Goal: Task Accomplishment & Management: Use online tool/utility

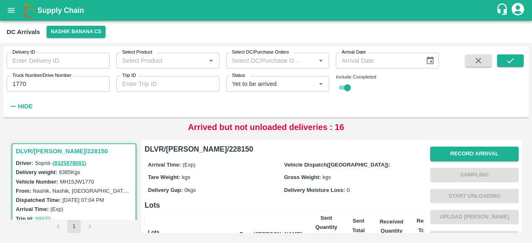
scroll to position [195, 0]
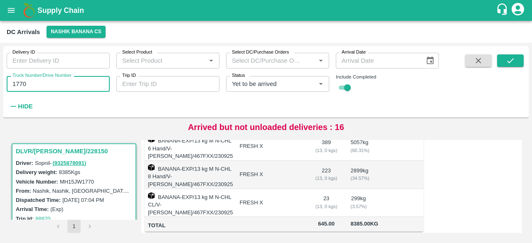
click at [20, 81] on input "1770" at bounding box center [58, 84] width 103 height 16
type input "7950"
click at [507, 64] on icon "submit" at bounding box center [510, 60] width 9 height 9
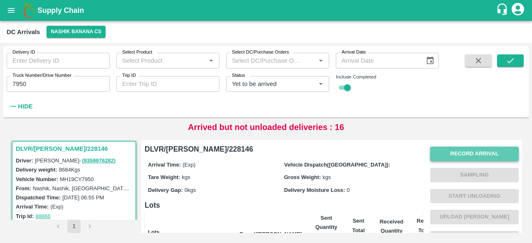
click at [452, 156] on button "Record Arrival" at bounding box center [474, 154] width 89 height 15
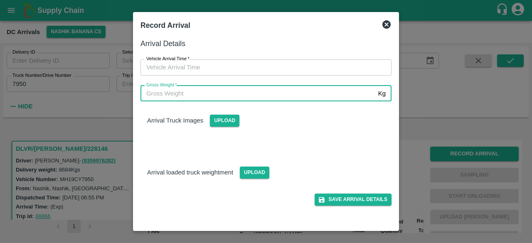
click at [286, 99] on input "Gross Weight   *" at bounding box center [258, 94] width 234 height 16
type input "15090"
type input "DD/MM/YYYY hh:mm aa"
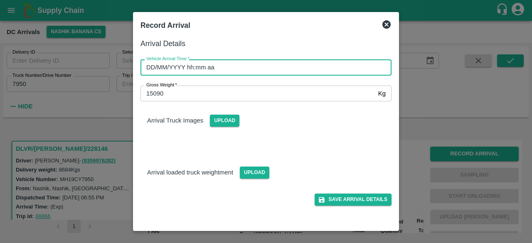
click at [284, 71] on input "DD/MM/YYYY hh:mm aa" at bounding box center [263, 67] width 245 height 16
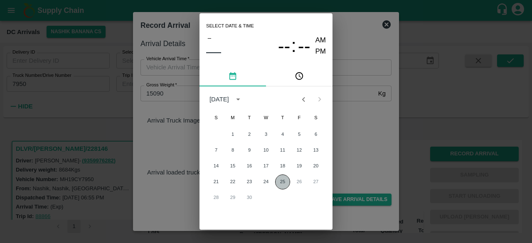
click at [281, 178] on button "25" at bounding box center [282, 182] width 15 height 15
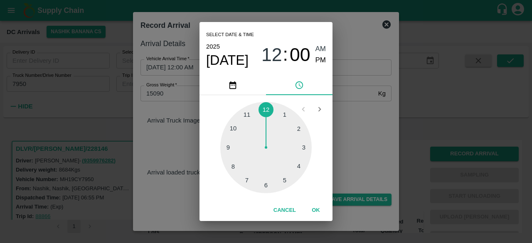
click at [229, 146] on div at bounding box center [265, 147] width 91 height 91
click at [266, 185] on div at bounding box center [265, 147] width 91 height 91
type input "[DATE] 09:30 AM"
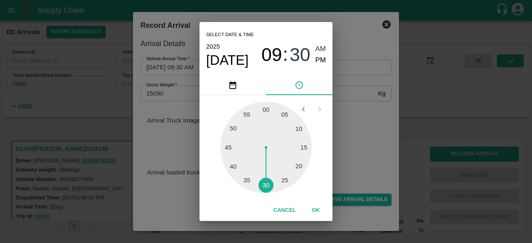
click at [363, 155] on div "Select date & time [DATE] 09 : 30 AM PM 05 10 15 20 25 30 35 40 45 50 55 00 Can…" at bounding box center [266, 121] width 532 height 243
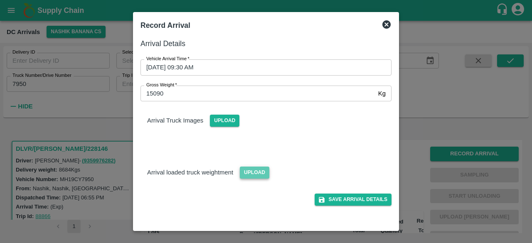
click at [251, 173] on span "Upload" at bounding box center [255, 173] width 30 height 12
click at [0, 0] on input "Upload" at bounding box center [0, 0] width 0 height 0
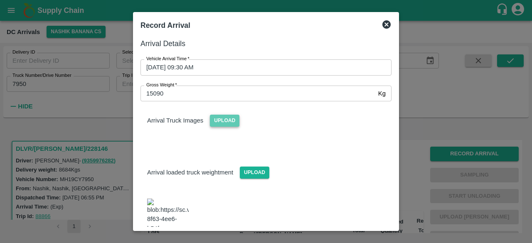
click at [215, 116] on span "Upload" at bounding box center [225, 121] width 30 height 12
click at [0, 0] on input "Upload" at bounding box center [0, 0] width 0 height 0
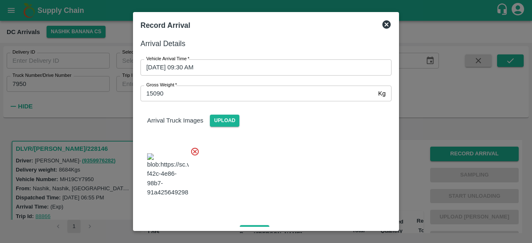
scroll to position [89, 0]
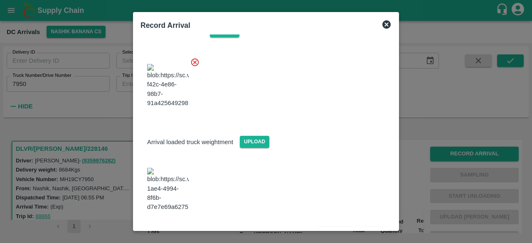
click at [346, 228] on button "Save Arrival Details" at bounding box center [353, 234] width 77 height 12
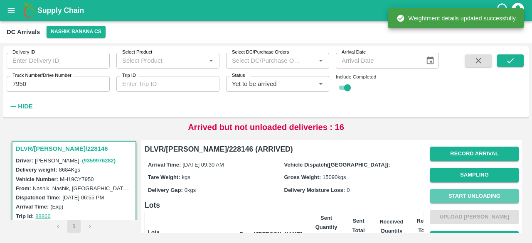
click at [476, 195] on button "Start Unloading" at bounding box center [474, 196] width 89 height 15
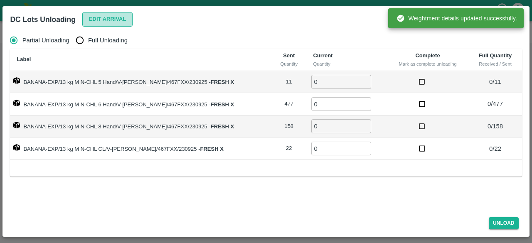
click at [102, 21] on button "Edit Arrival" at bounding box center [107, 19] width 51 height 15
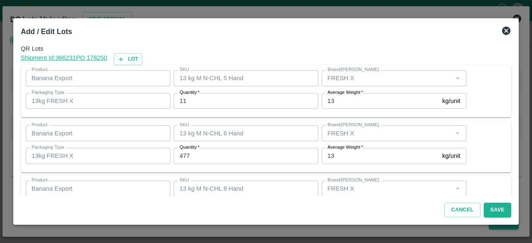
click at [181, 104] on input "11" at bounding box center [246, 101] width 145 height 16
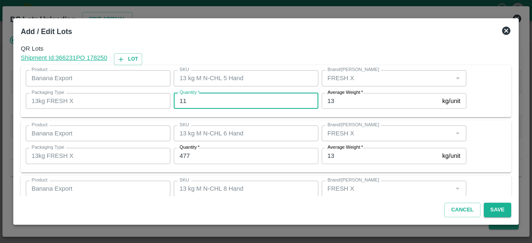
click at [181, 104] on input "11" at bounding box center [246, 101] width 145 height 16
type input "5"
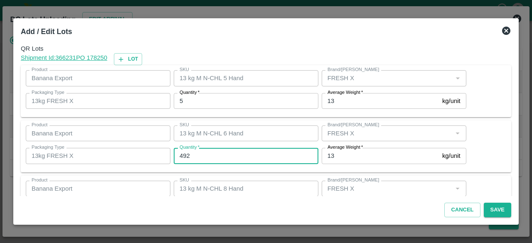
type input "492"
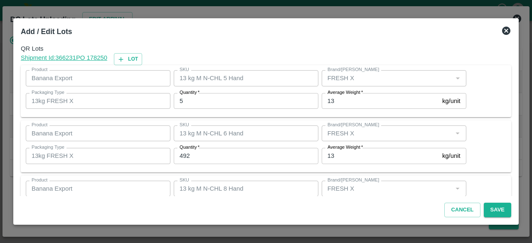
scroll to position [92, 0]
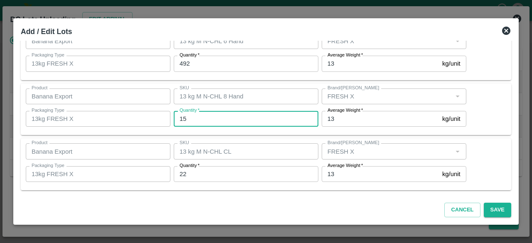
type input "158"
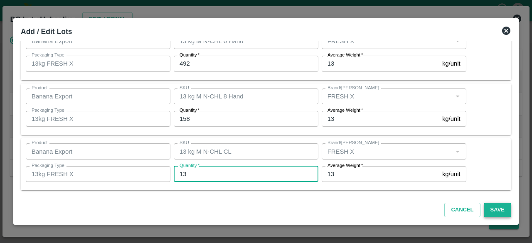
type input "13"
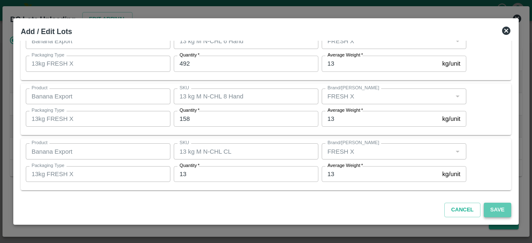
click at [496, 211] on button "Save" at bounding box center [497, 210] width 27 height 15
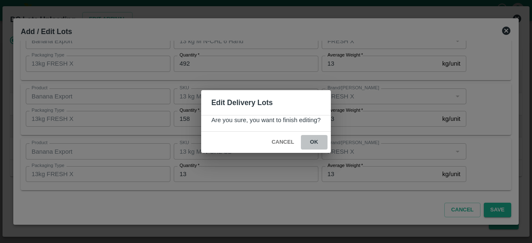
click at [313, 141] on button "ok" at bounding box center [314, 142] width 27 height 15
click at [313, 142] on icon at bounding box center [313, 142] width 11 height 11
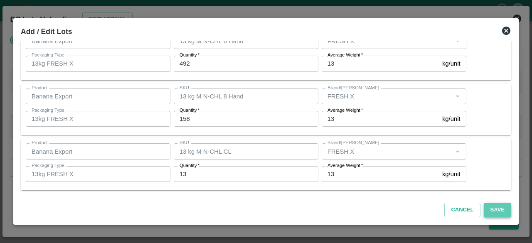
click at [502, 209] on button "Save" at bounding box center [497, 210] width 27 height 15
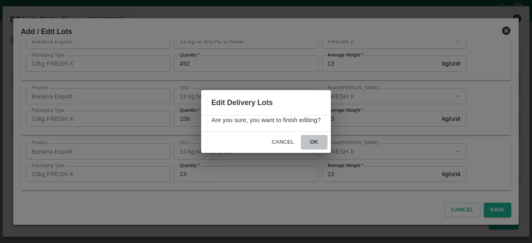
click at [312, 139] on button "ok" at bounding box center [314, 142] width 27 height 15
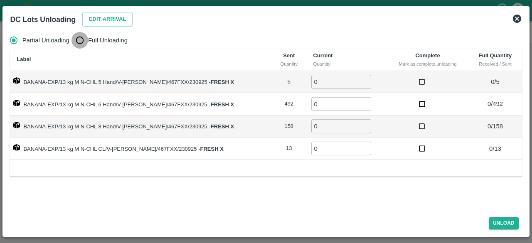
click at [80, 41] on input "Full Unloading" at bounding box center [80, 40] width 17 height 17
radio input "true"
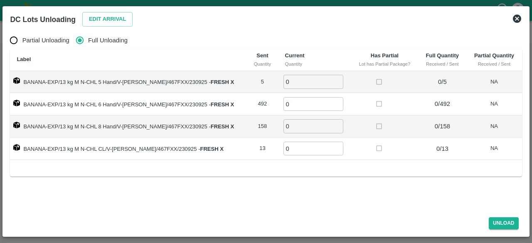
click at [295, 72] on td "0 ​" at bounding box center [315, 82] width 73 height 22
click at [289, 81] on input "0" at bounding box center [314, 82] width 60 height 14
type input "5"
type input "492"
type input "158"
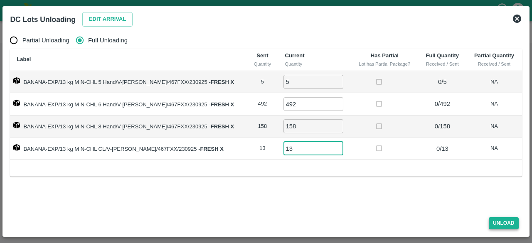
type input "13"
click at [503, 226] on button "Unload" at bounding box center [504, 223] width 30 height 12
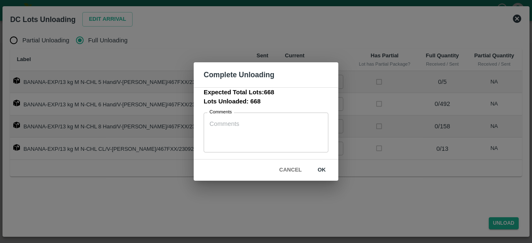
click at [321, 172] on button "ok" at bounding box center [321, 170] width 27 height 15
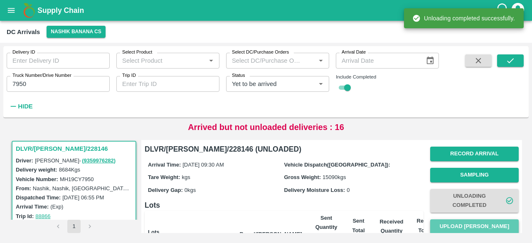
click at [473, 227] on button "Upload [PERSON_NAME]" at bounding box center [474, 227] width 89 height 15
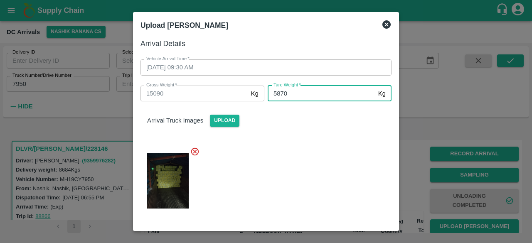
type input "5870"
click at [313, 166] on div at bounding box center [263, 178] width 258 height 77
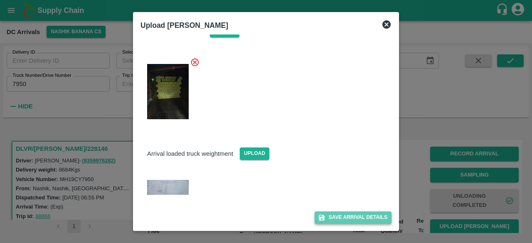
click at [349, 216] on button "Save Arrival Details" at bounding box center [353, 218] width 77 height 12
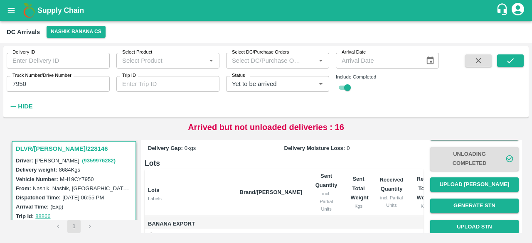
scroll to position [41, 0]
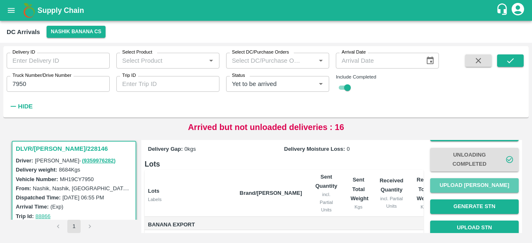
click at [486, 187] on button "Upload [PERSON_NAME]" at bounding box center [474, 185] width 89 height 15
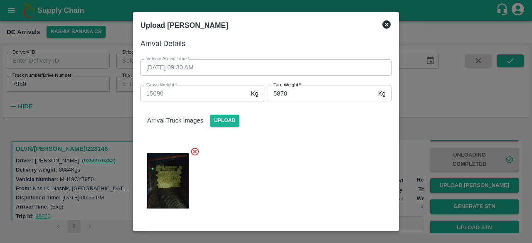
click at [387, 24] on icon at bounding box center [386, 24] width 8 height 8
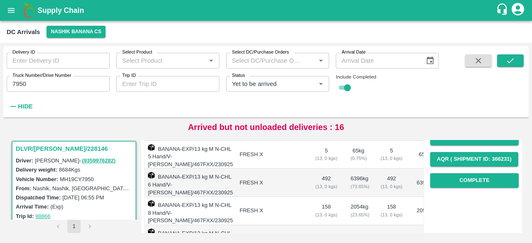
scroll to position [129, 0]
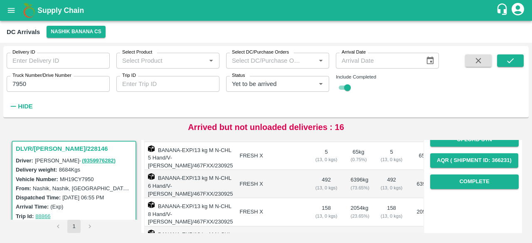
click at [469, 192] on div "Record Arrival Sampling Unloading Completed Upload Tare Weight Generate STN Upl…" at bounding box center [474, 103] width 89 height 178
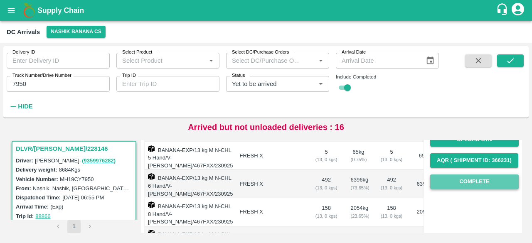
click at [471, 183] on button "Complete" at bounding box center [474, 182] width 89 height 15
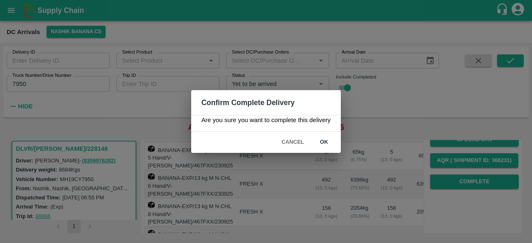
click at [320, 137] on button "ok" at bounding box center [324, 142] width 27 height 15
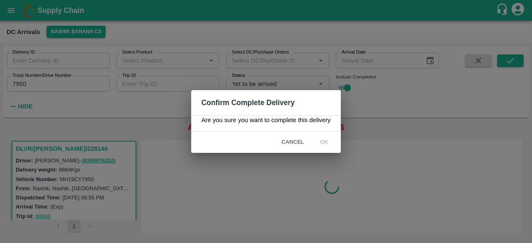
scroll to position [0, 0]
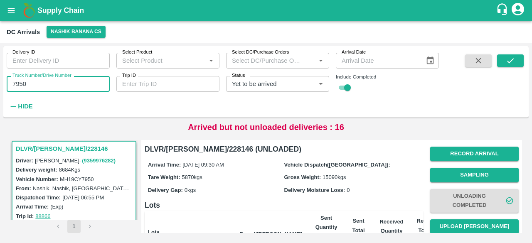
click at [18, 83] on input "7950" at bounding box center [58, 84] width 103 height 16
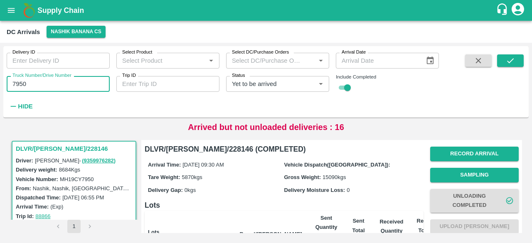
click at [18, 83] on input "7950" at bounding box center [58, 84] width 103 height 16
type input "2647"
click at [508, 65] on icon "submit" at bounding box center [510, 60] width 9 height 9
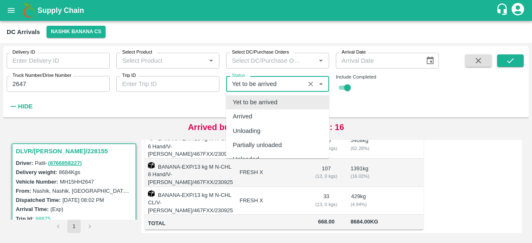
click at [249, 86] on input "Status" at bounding box center [266, 84] width 74 height 11
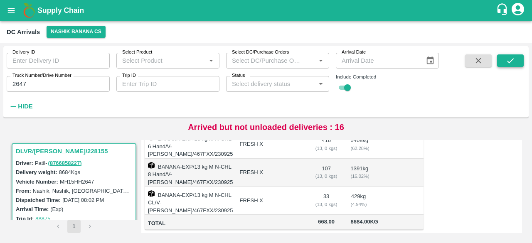
drag, startPoint x: 512, startPoint y: 53, endPoint x: 511, endPoint y: 64, distance: 11.8
click at [511, 64] on div "Delivery ID Delivery ID Select Product Select Product   * Select DC/Purchase Or…" at bounding box center [265, 81] width 525 height 65
click at [511, 64] on icon "submit" at bounding box center [510, 60] width 9 height 9
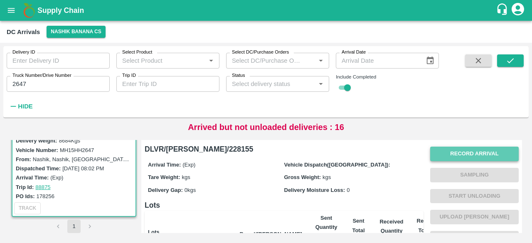
click at [474, 158] on button "Record Arrival" at bounding box center [474, 154] width 89 height 15
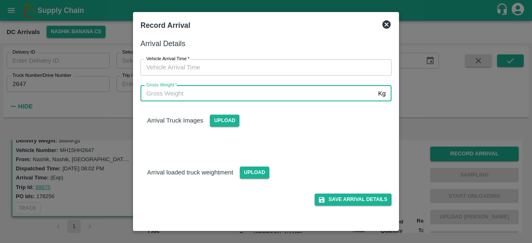
click at [237, 92] on input "Gross Weight   *" at bounding box center [258, 94] width 234 height 16
type input "15445"
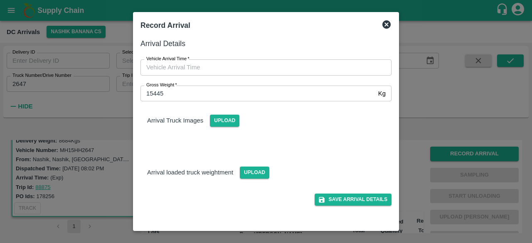
click at [260, 77] on div "Gross Weight   * 15445 Kg Gross Weight" at bounding box center [261, 89] width 261 height 26
type input "DD/MM/YYYY hh:mm aa"
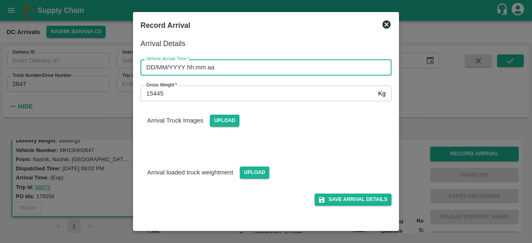
click at [259, 72] on input "DD/MM/YYYY hh:mm aa" at bounding box center [263, 67] width 245 height 16
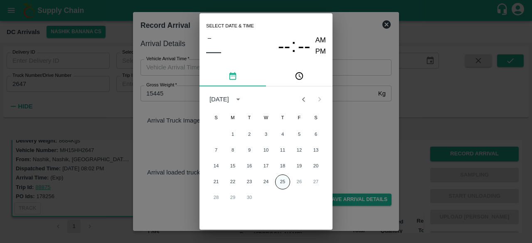
click at [280, 185] on button "25" at bounding box center [282, 182] width 15 height 15
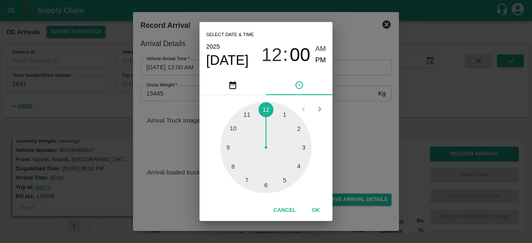
click at [248, 116] on div at bounding box center [265, 147] width 91 height 91
type input "[DATE] 11:00 AM"
click at [376, 130] on div "Select date & time [DATE] 11 : 00 AM PM 05 10 15 20 25 30 35 40 45 50 55 00 Can…" at bounding box center [266, 121] width 532 height 243
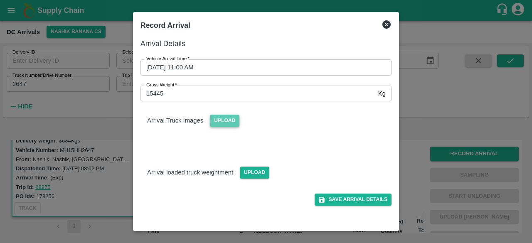
click at [231, 118] on span "Upload" at bounding box center [225, 121] width 30 height 12
click at [0, 0] on input "Upload" at bounding box center [0, 0] width 0 height 0
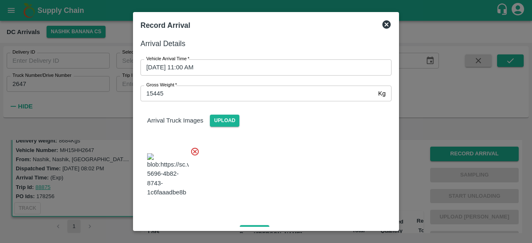
scroll to position [52, 0]
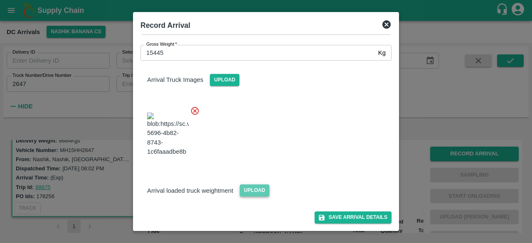
click at [254, 188] on span "Upload" at bounding box center [255, 191] width 30 height 12
click at [0, 0] on input "Upload" at bounding box center [0, 0] width 0 height 0
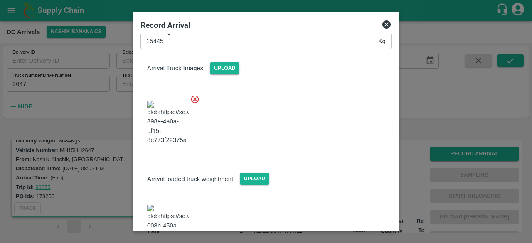
scroll to position [95, 0]
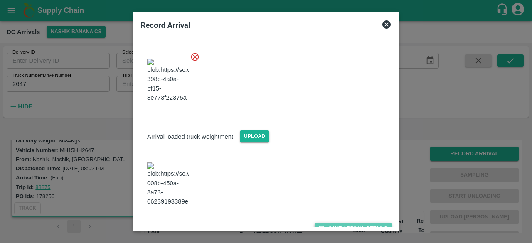
click at [347, 223] on button "Save Arrival Details" at bounding box center [353, 229] width 77 height 12
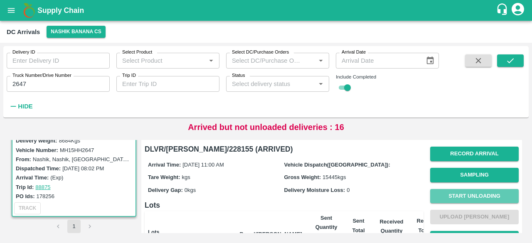
click at [474, 197] on button "Start Unloading" at bounding box center [474, 196] width 89 height 15
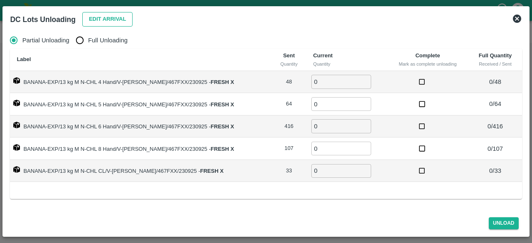
click at [104, 16] on button "Edit Arrival" at bounding box center [107, 19] width 51 height 15
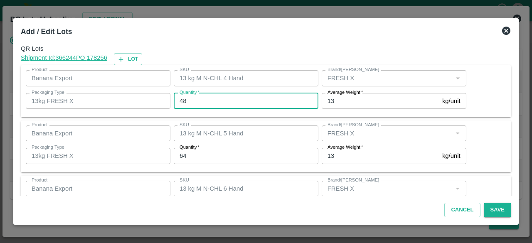
click at [183, 103] on input "48" at bounding box center [246, 101] width 145 height 16
type input "47"
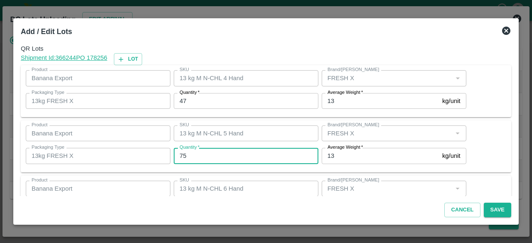
type input "75"
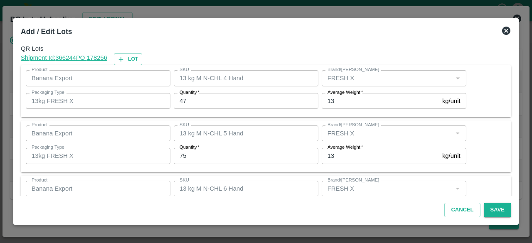
scroll to position [92, 0]
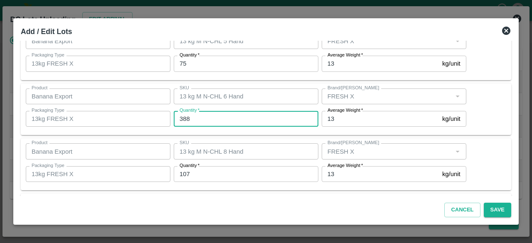
type input "388"
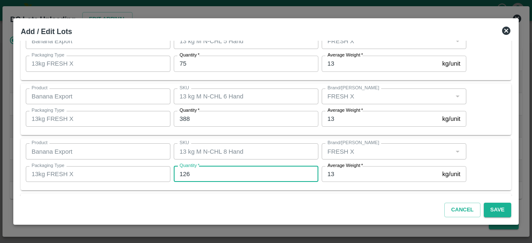
type input "126"
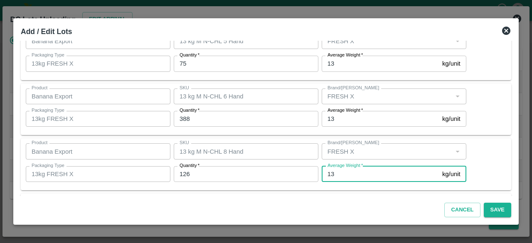
scroll to position [148, 0]
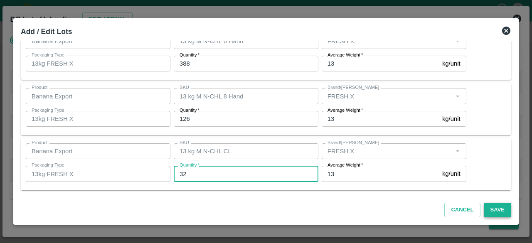
type input "32"
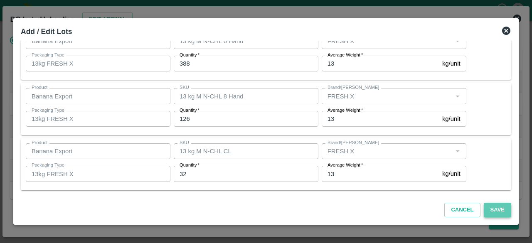
click at [496, 208] on button "Save" at bounding box center [497, 210] width 27 height 15
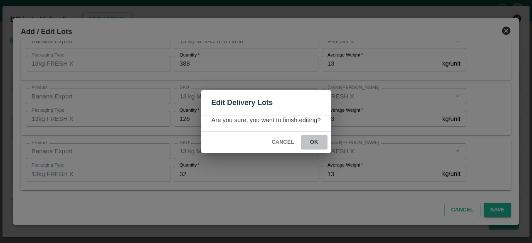
click at [313, 143] on button "ok" at bounding box center [314, 142] width 27 height 15
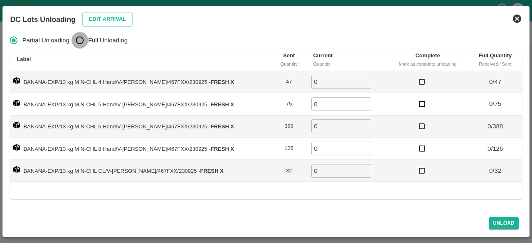
click at [79, 42] on input "Full Unloading" at bounding box center [80, 40] width 17 height 17
radio input "true"
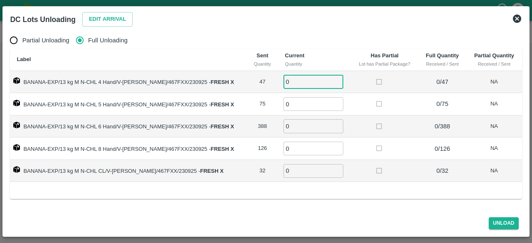
click at [294, 85] on input "0" at bounding box center [314, 82] width 60 height 14
type input "47"
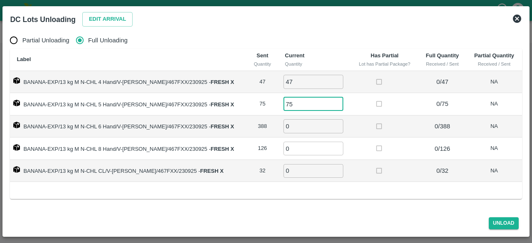
type input "75"
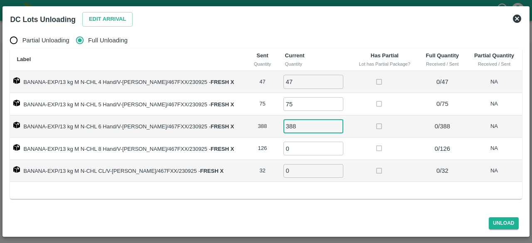
type input "388"
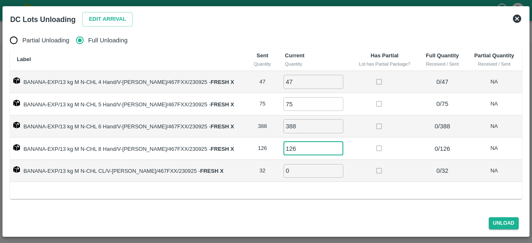
type input "126"
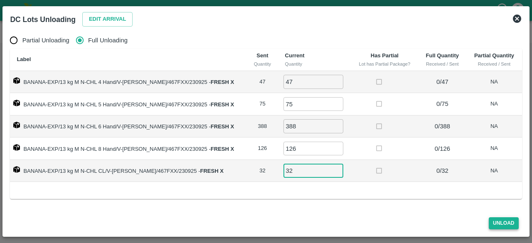
type input "32"
click at [504, 227] on button "Unload" at bounding box center [504, 223] width 30 height 12
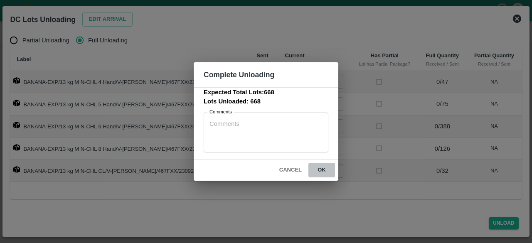
click at [318, 167] on button "ok" at bounding box center [321, 170] width 27 height 15
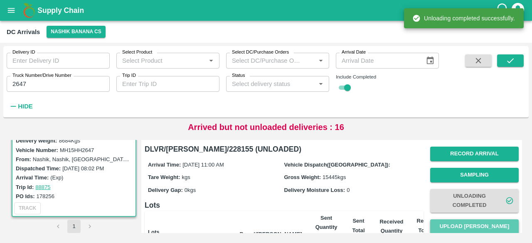
click at [473, 226] on button "Upload [PERSON_NAME]" at bounding box center [474, 227] width 89 height 15
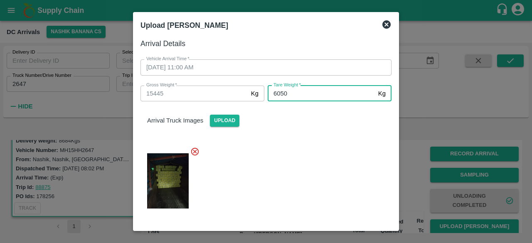
type input "6050"
click at [338, 187] on div at bounding box center [263, 178] width 258 height 77
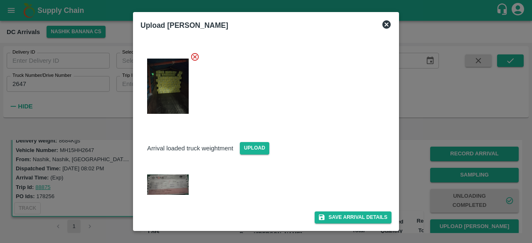
click at [344, 207] on div "Save Arrival Details" at bounding box center [263, 214] width 258 height 19
click at [346, 216] on button "Save Arrival Details" at bounding box center [353, 218] width 77 height 12
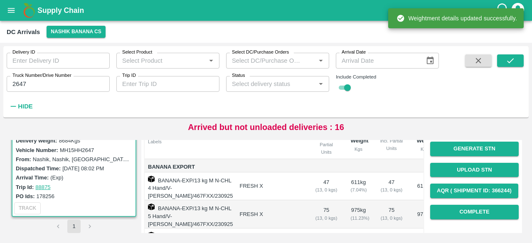
scroll to position [105, 0]
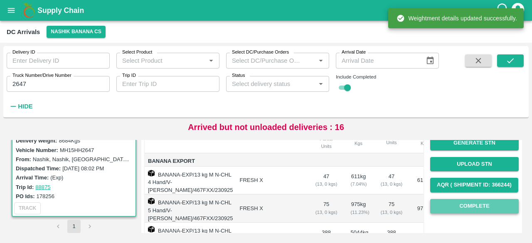
click at [471, 205] on button "Complete" at bounding box center [474, 206] width 89 height 15
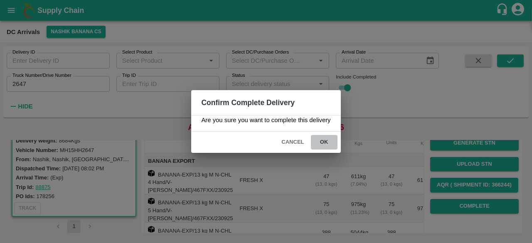
click at [320, 140] on button "ok" at bounding box center [324, 142] width 27 height 15
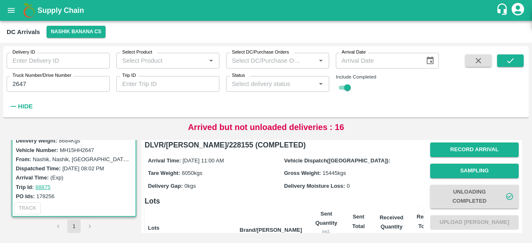
scroll to position [0, 0]
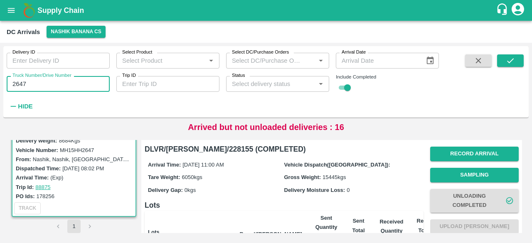
click at [20, 84] on input "2647" at bounding box center [58, 84] width 103 height 16
type input "1770"
click at [511, 60] on icon "submit" at bounding box center [510, 60] width 9 height 9
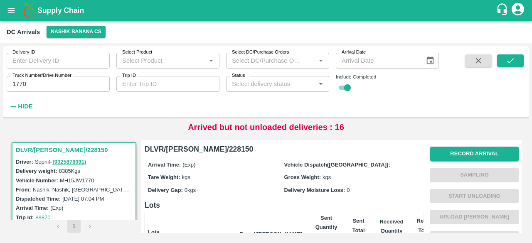
scroll to position [0, 0]
